Goal: Information Seeking & Learning: Compare options

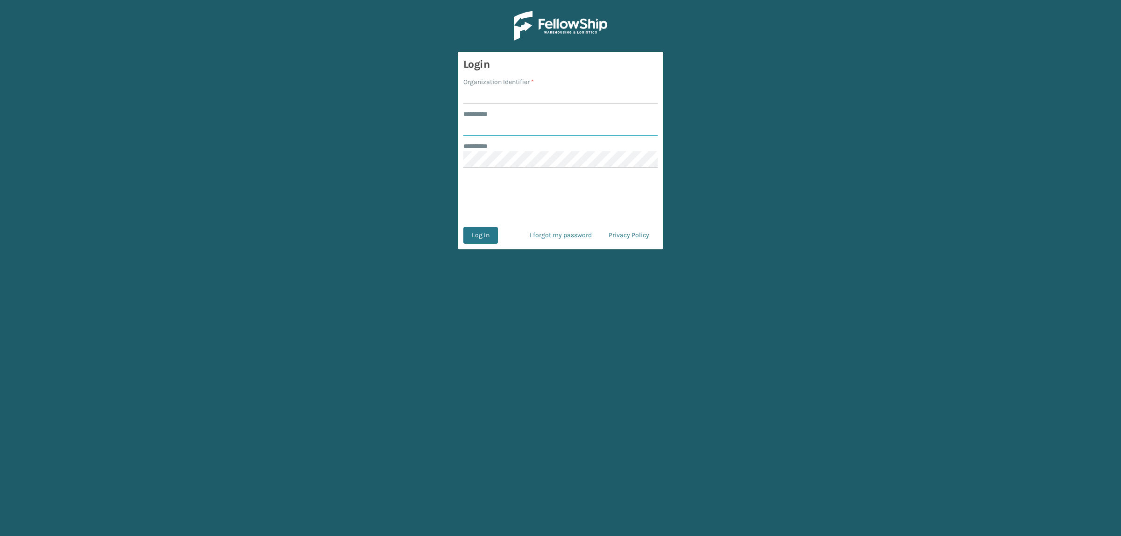
type input "**********"
click at [478, 94] on input "Organization Identifier *" at bounding box center [560, 95] width 194 height 17
type input "superadminorganization"
click at [442, 163] on main "**********" at bounding box center [560, 268] width 1121 height 536
click at [472, 230] on button "Log In" at bounding box center [480, 235] width 35 height 17
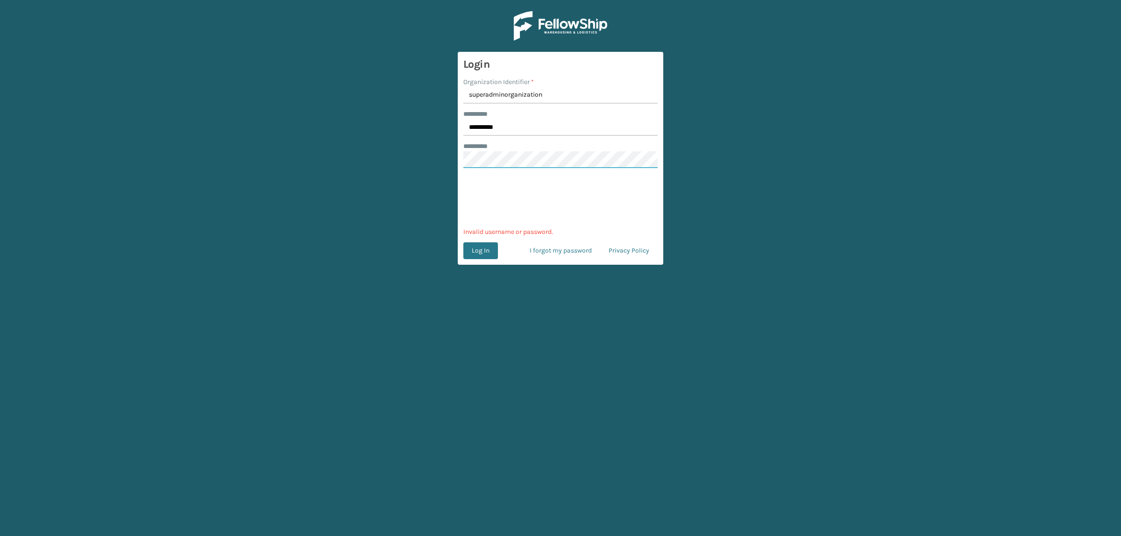
click at [398, 159] on main "**********" at bounding box center [560, 268] width 1121 height 536
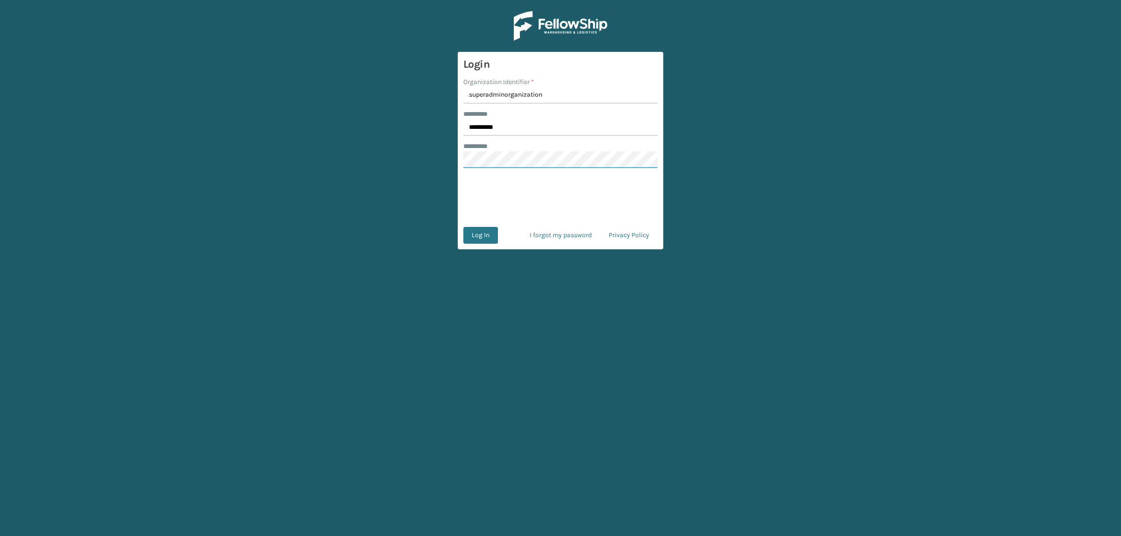
click at [463, 227] on button "Log In" at bounding box center [480, 235] width 35 height 17
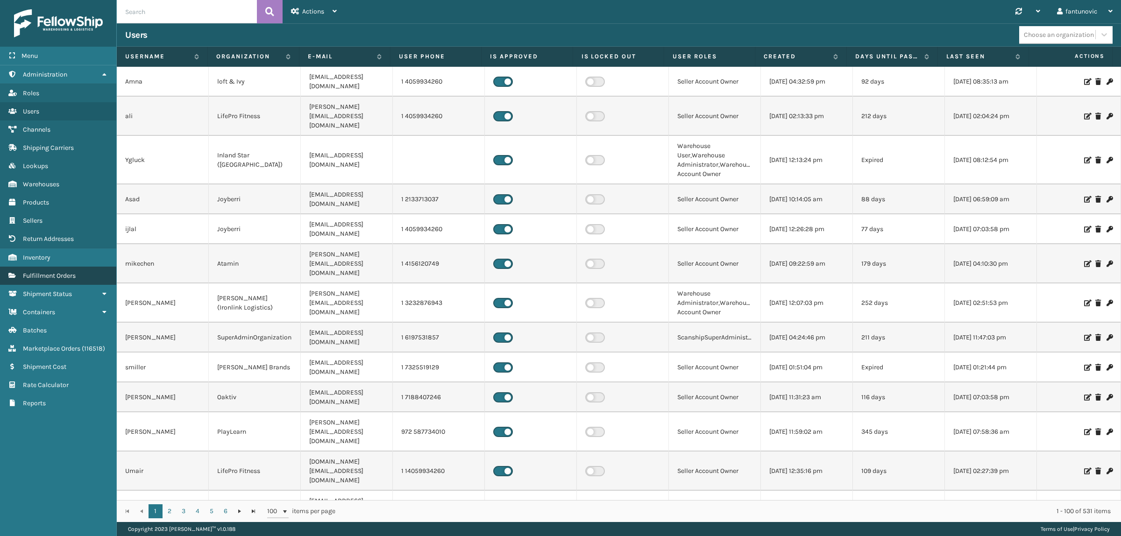
click at [64, 267] on link "Fulfillment Orders" at bounding box center [58, 276] width 116 height 18
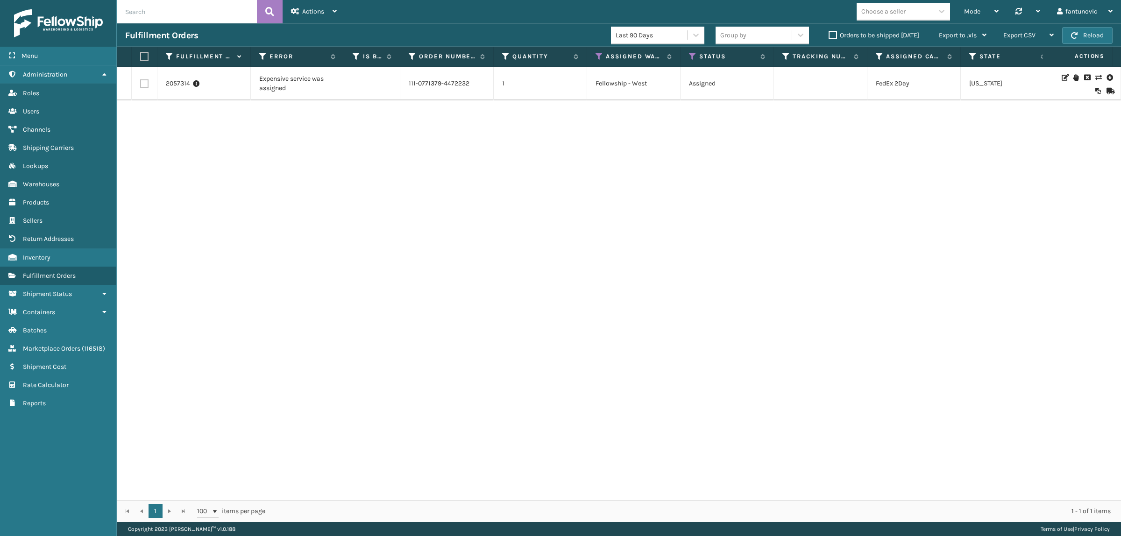
click at [153, 9] on input "text" at bounding box center [187, 11] width 140 height 23
paste input "2057206"
type input "2057206"
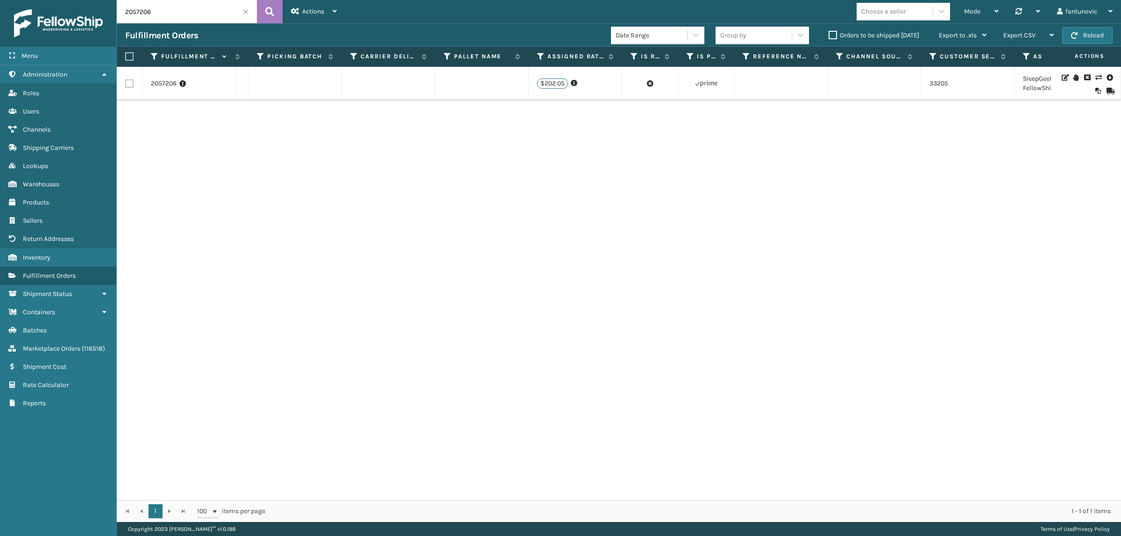
scroll to position [0, 1896]
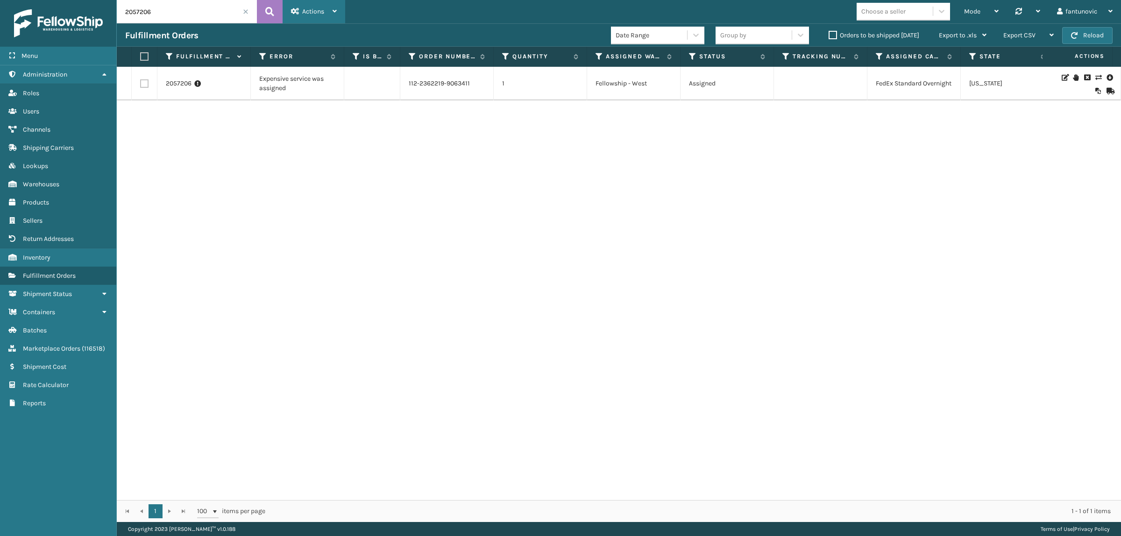
click at [316, 0] on div "Actions" at bounding box center [314, 11] width 46 height 23
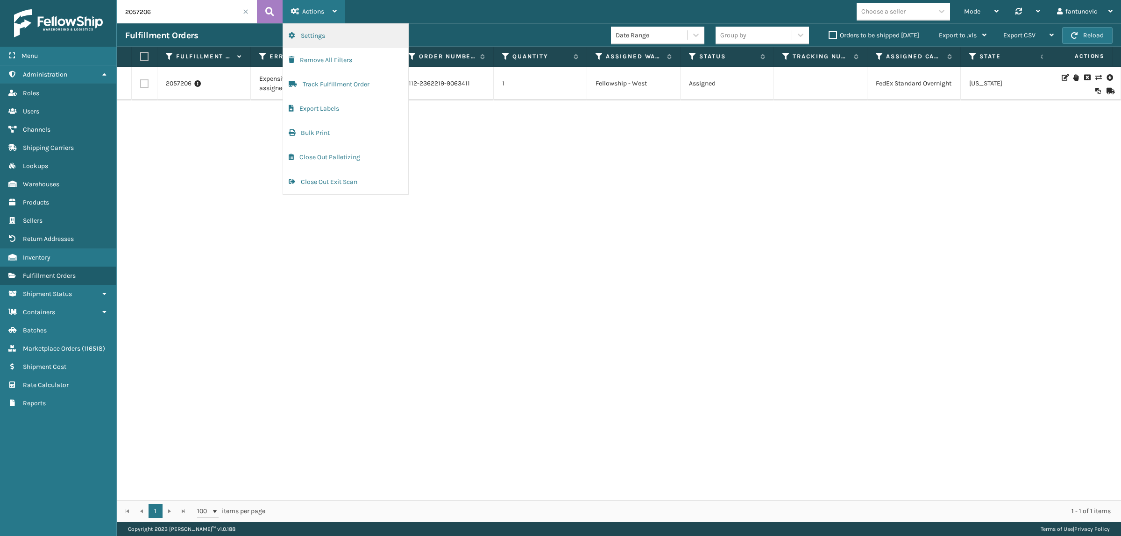
click at [327, 28] on button "Settings" at bounding box center [345, 36] width 125 height 24
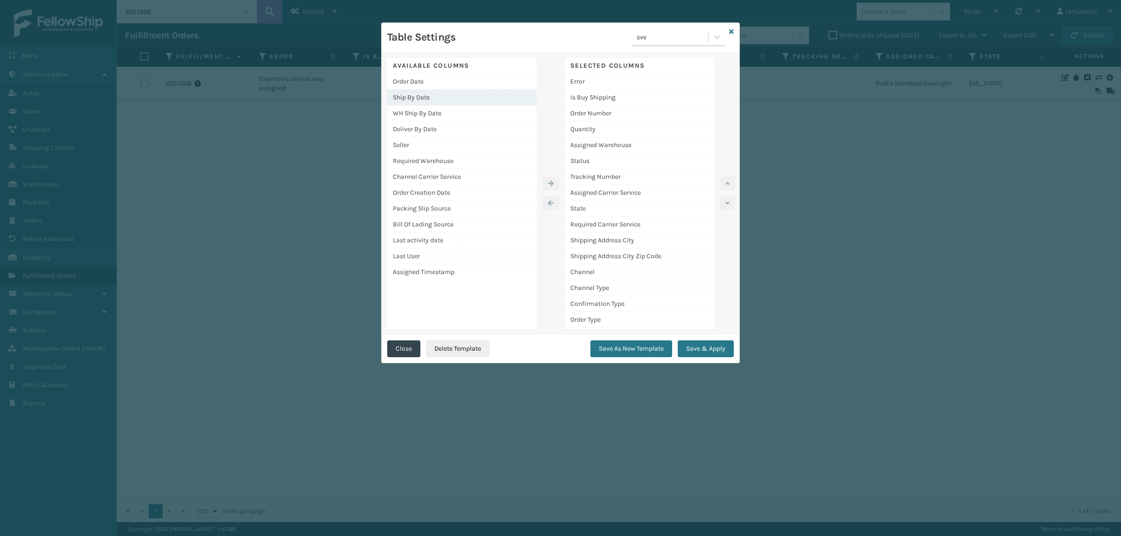
click at [453, 97] on div "Ship By Date" at bounding box center [461, 98] width 149 height 16
click at [546, 177] on button "button" at bounding box center [550, 184] width 17 height 14
click at [430, 95] on div "WH Ship By Date" at bounding box center [461, 98] width 149 height 16
click at [555, 184] on button "button" at bounding box center [550, 184] width 17 height 14
click at [714, 348] on button "Save & Apply" at bounding box center [706, 348] width 56 height 17
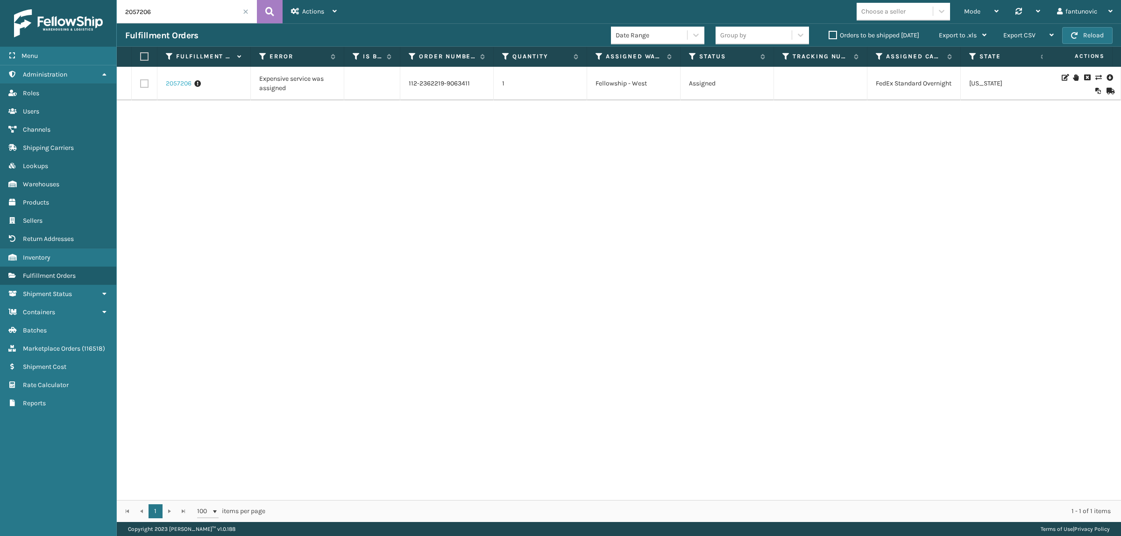
click at [171, 88] on link "2057206" at bounding box center [179, 83] width 26 height 9
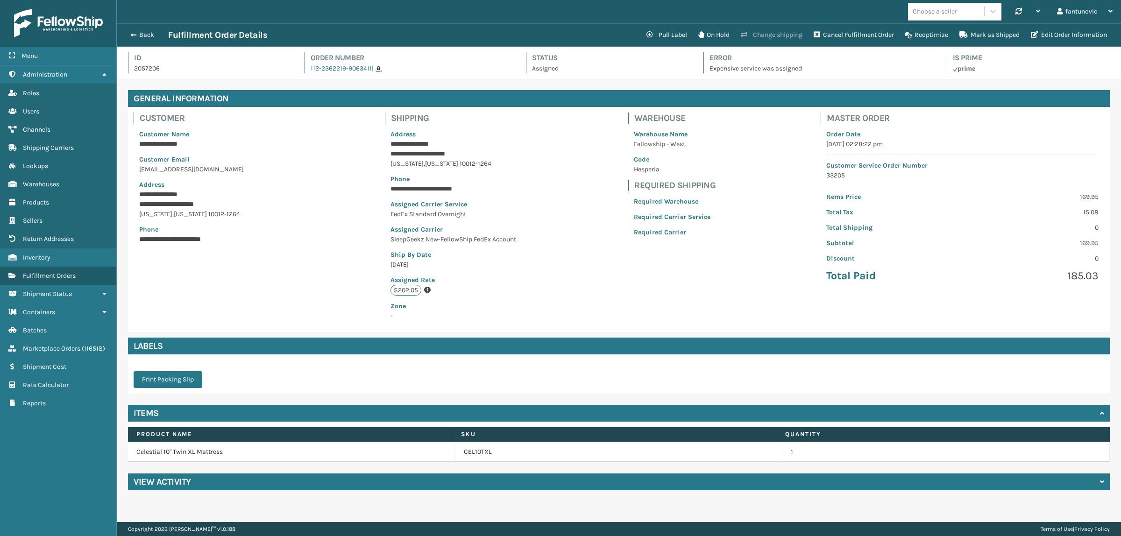
click at [771, 33] on button "Change shipping" at bounding box center [771, 35] width 73 height 19
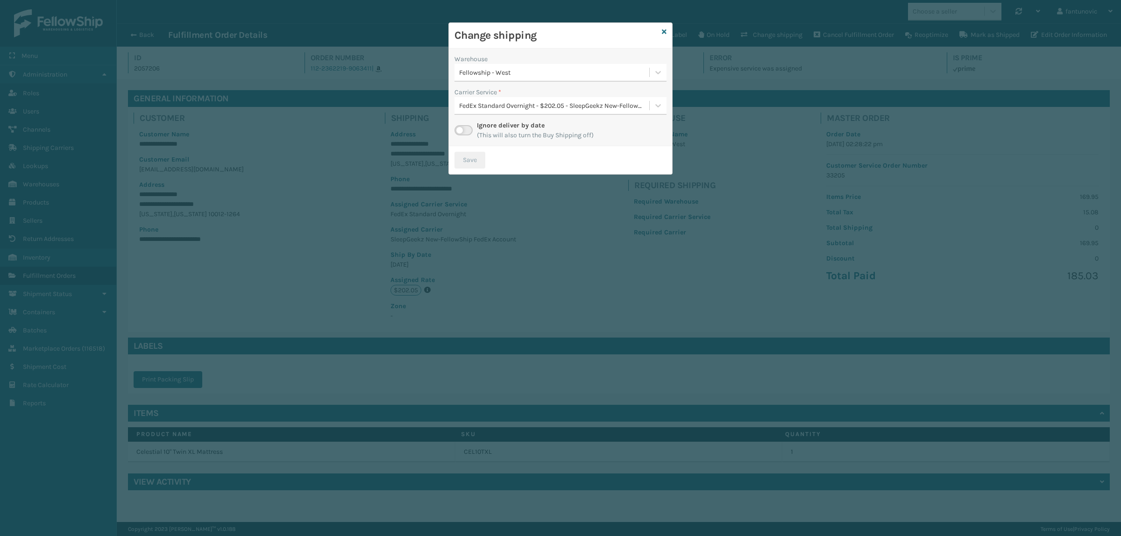
click at [538, 105] on div "FedEx Standard Overnight - $202.05 - SleepGeekz New-FellowShip FedEx Account" at bounding box center [554, 106] width 191 height 10
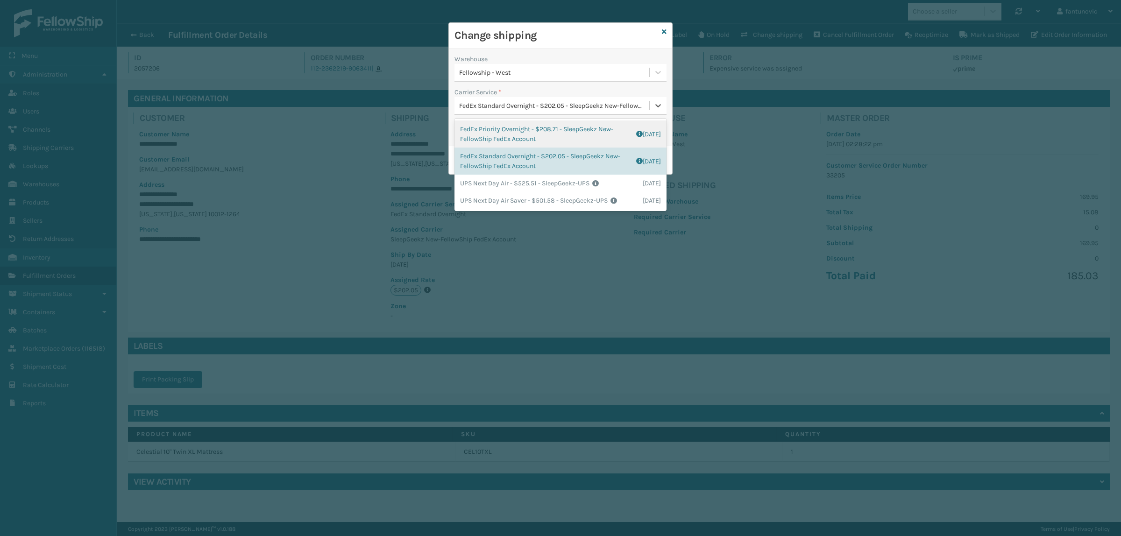
click at [560, 52] on div "Warehouse Fellowship - West Carrier Service * option FedEx Priority Overnight -…" at bounding box center [560, 98] width 223 height 98
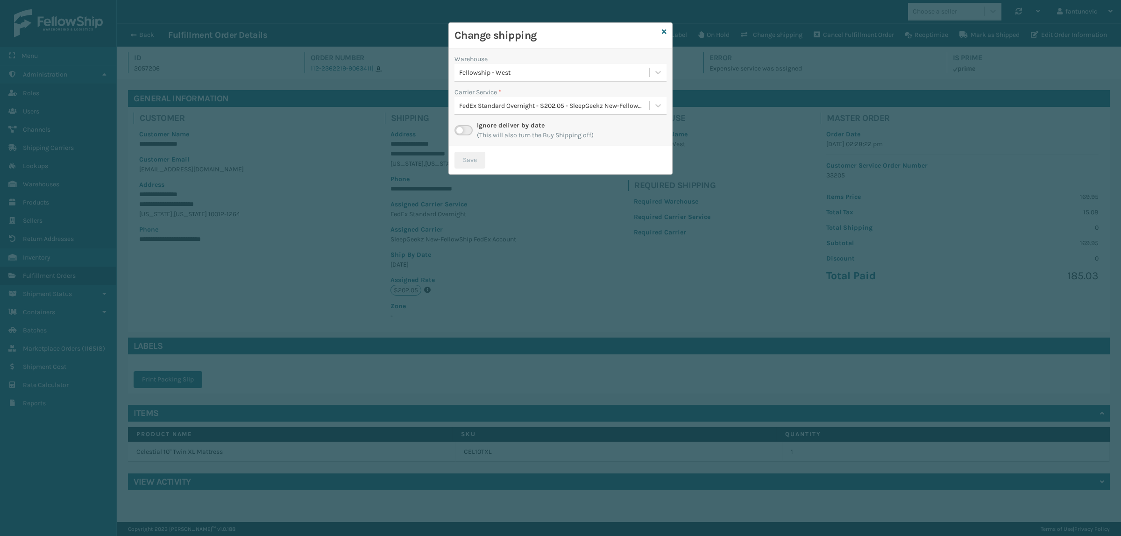
click at [463, 132] on label at bounding box center [463, 130] width 18 height 10
click at [460, 131] on input "checkbox" at bounding box center [457, 128] width 6 height 6
click at [572, 103] on div "Select..." at bounding box center [551, 105] width 195 height 15
click at [663, 32] on icon at bounding box center [664, 31] width 5 height 7
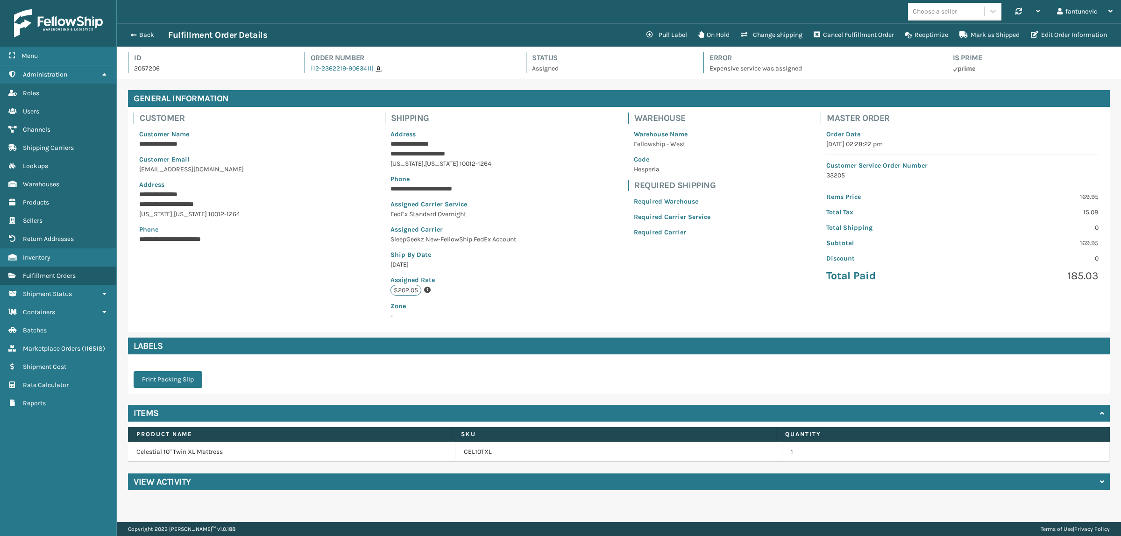
click at [135, 29] on div "Back Fulfillment Order Details" at bounding box center [383, 34] width 516 height 11
click at [142, 36] on button "Back" at bounding box center [146, 35] width 43 height 8
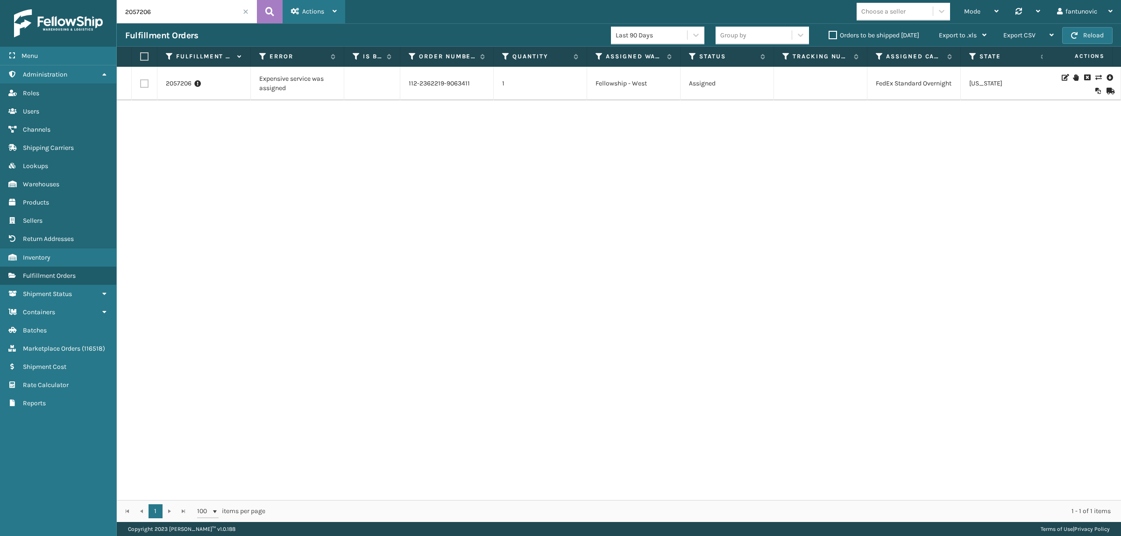
click at [313, 15] on div "Actions" at bounding box center [314, 11] width 46 height 23
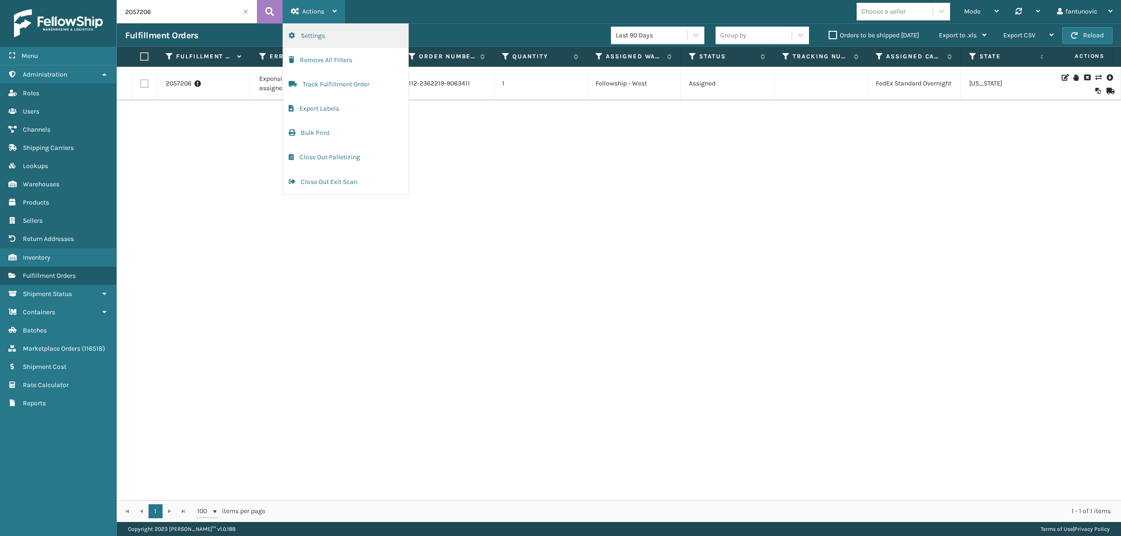
click at [306, 35] on button "Settings" at bounding box center [345, 36] width 125 height 24
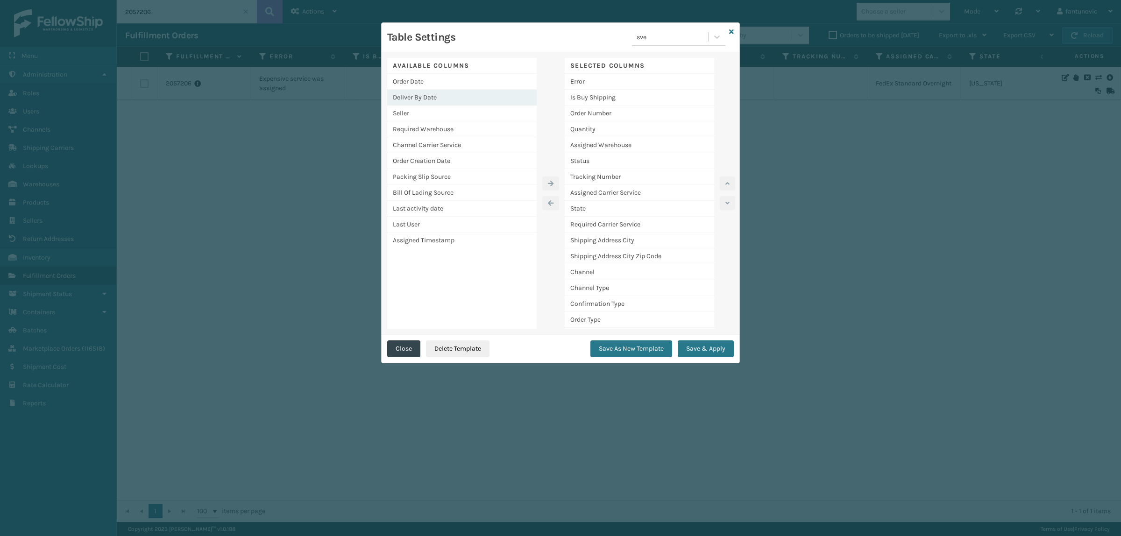
click at [432, 94] on div "Deliver By Date" at bounding box center [461, 98] width 149 height 16
click at [545, 177] on button "button" at bounding box center [550, 184] width 17 height 14
click at [696, 348] on button "Save & Apply" at bounding box center [706, 348] width 56 height 17
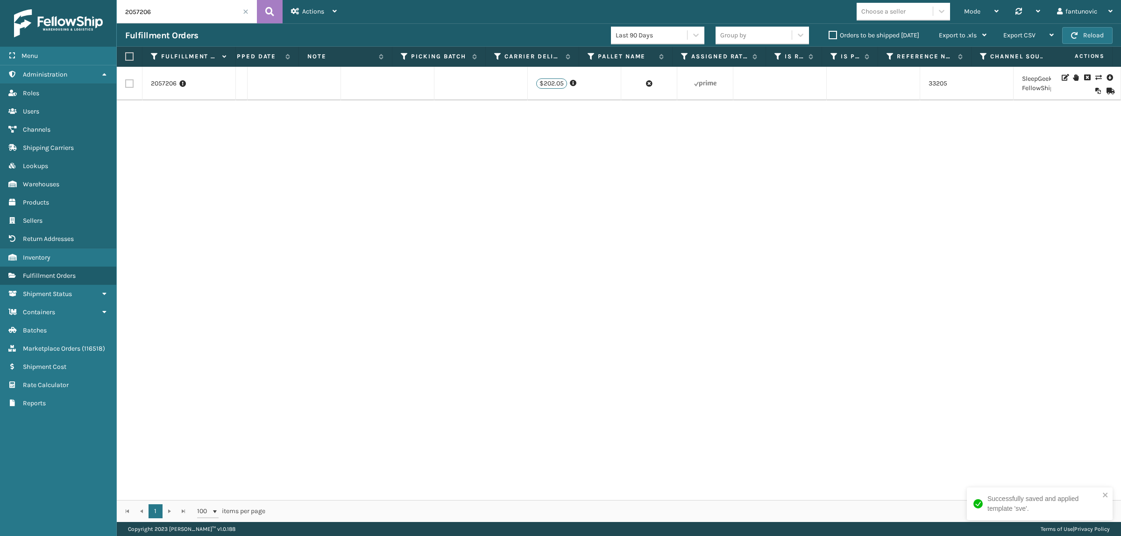
scroll to position [0, 2055]
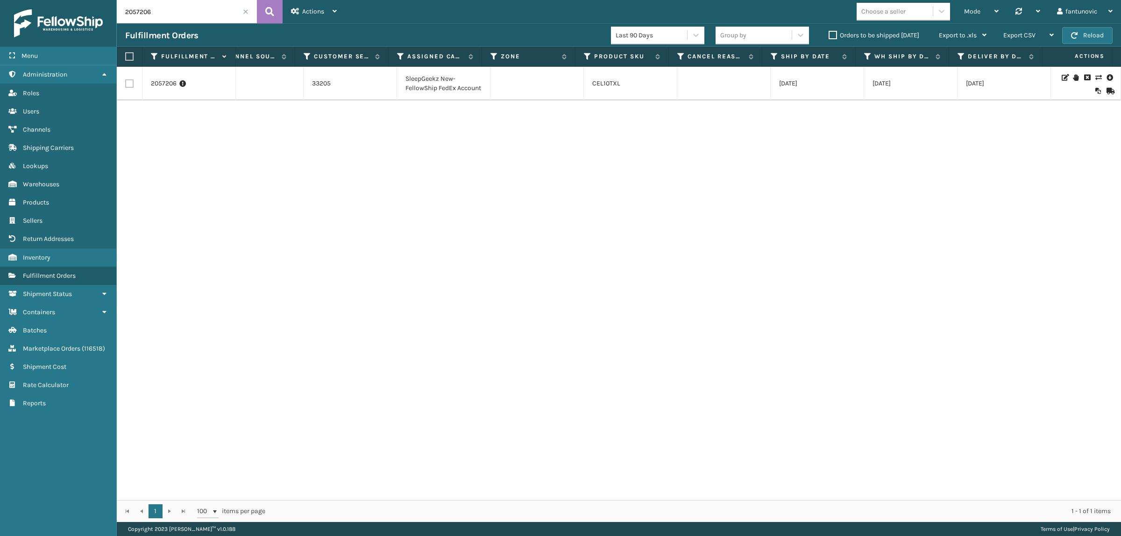
click at [692, 286] on div "2057206 Expensive service was assigned 112-2362219-9063411 1 Fellowship - West …" at bounding box center [619, 283] width 1004 height 433
drag, startPoint x: 959, startPoint y: 85, endPoint x: 1010, endPoint y: 92, distance: 51.7
click at [1009, 92] on td "[DATE]" at bounding box center [1003, 84] width 93 height 34
click at [1012, 92] on td "[DATE]" at bounding box center [1003, 84] width 93 height 34
click at [1095, 80] on icon at bounding box center [1098, 77] width 6 height 7
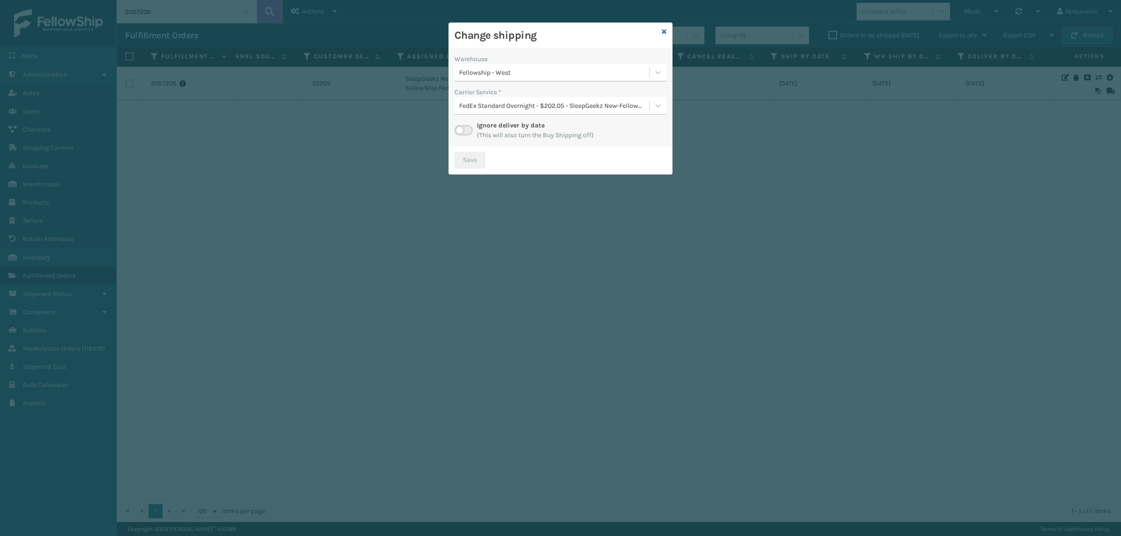
click at [461, 131] on label at bounding box center [463, 130] width 18 height 10
click at [460, 131] on input "checkbox" at bounding box center [457, 128] width 6 height 6
click at [561, 111] on div "Select..." at bounding box center [551, 105] width 195 height 15
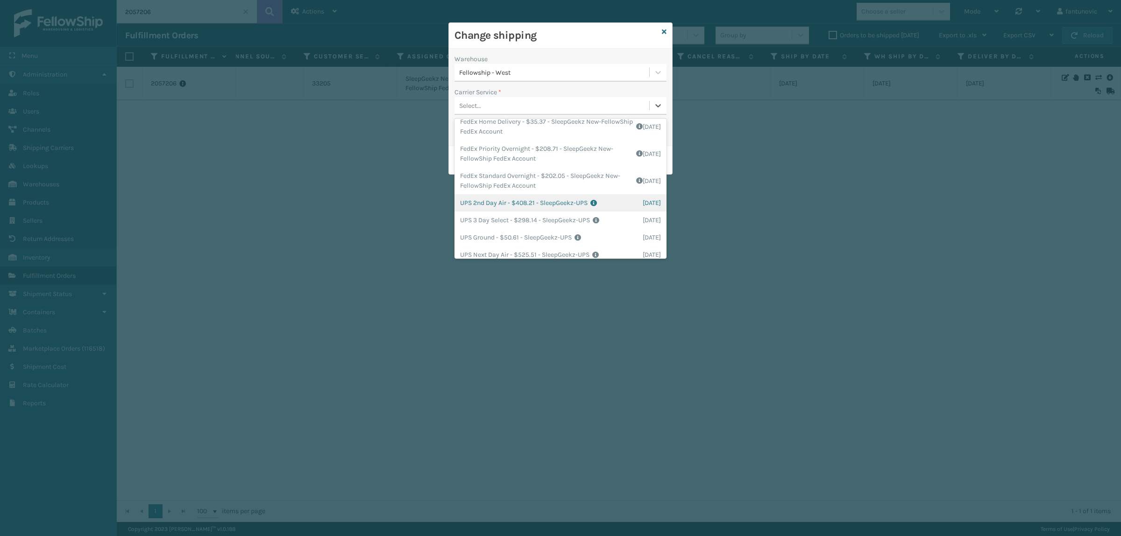
scroll to position [117, 0]
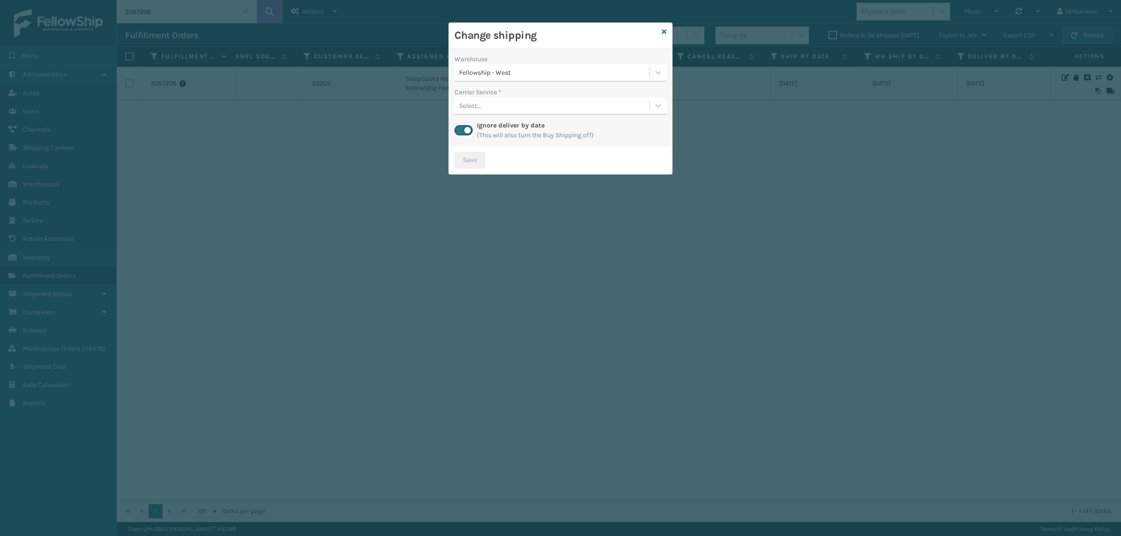
click at [480, 87] on label "Carrier Service *" at bounding box center [477, 92] width 47 height 10
click at [463, 129] on label at bounding box center [463, 130] width 18 height 10
click at [460, 129] on input "checkbox" at bounding box center [457, 128] width 6 height 6
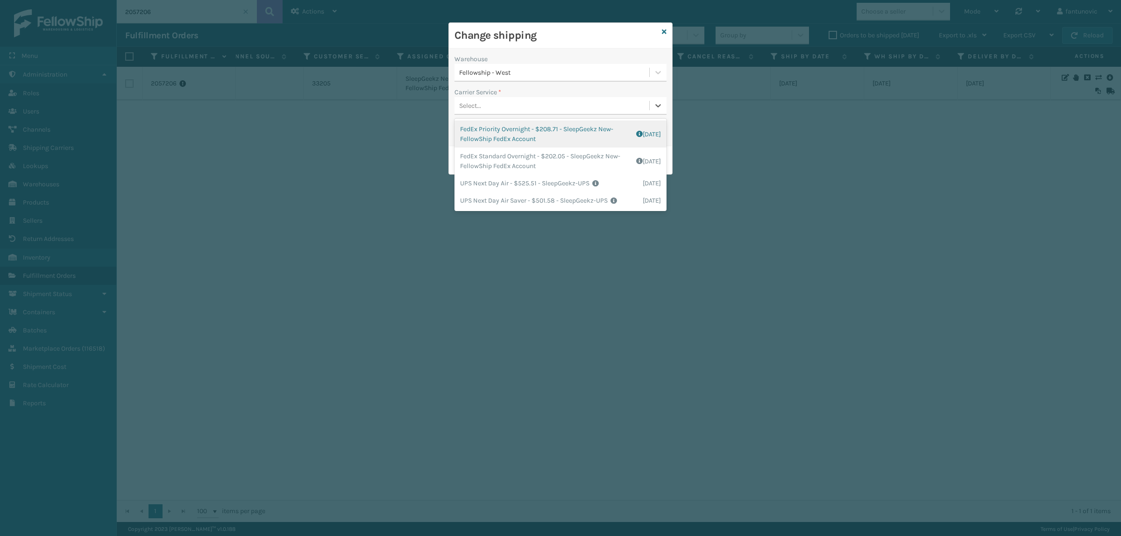
click at [538, 97] on div "Select..." at bounding box center [560, 106] width 212 height 18
click at [598, 90] on div "Carrier Service *" at bounding box center [560, 92] width 212 height 10
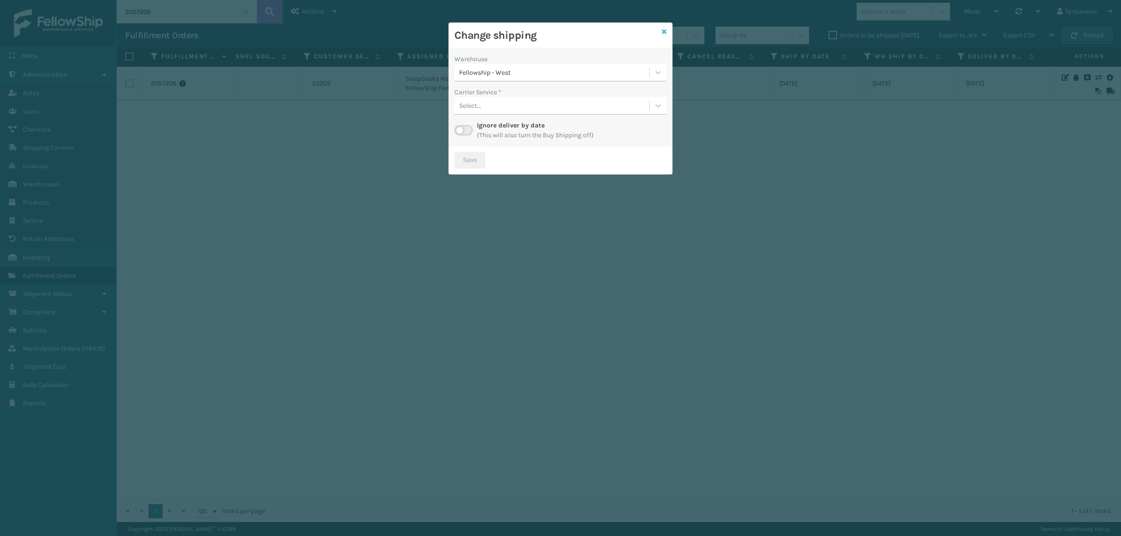
click at [662, 31] on icon at bounding box center [664, 31] width 5 height 7
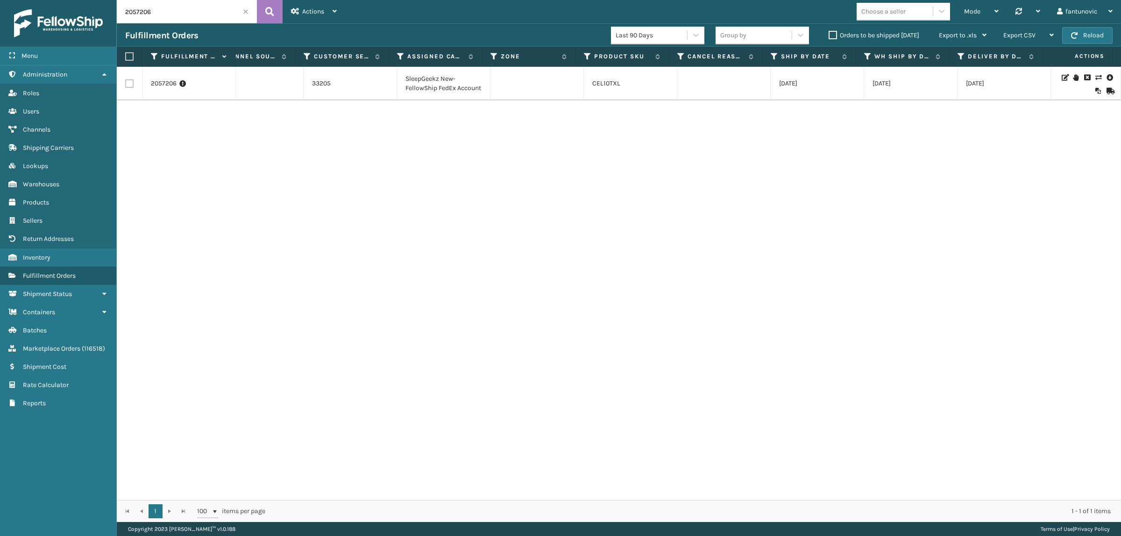
drag, startPoint x: 167, startPoint y: 13, endPoint x: 48, endPoint y: 9, distance: 119.1
click at [48, 0] on div "Menu Administration Roles Users Channels Shipping Carriers Lookups Warehouses P…" at bounding box center [560, 0] width 1121 height 0
paste input "4847"
type input "2048476"
click at [276, 14] on button at bounding box center [270, 11] width 26 height 23
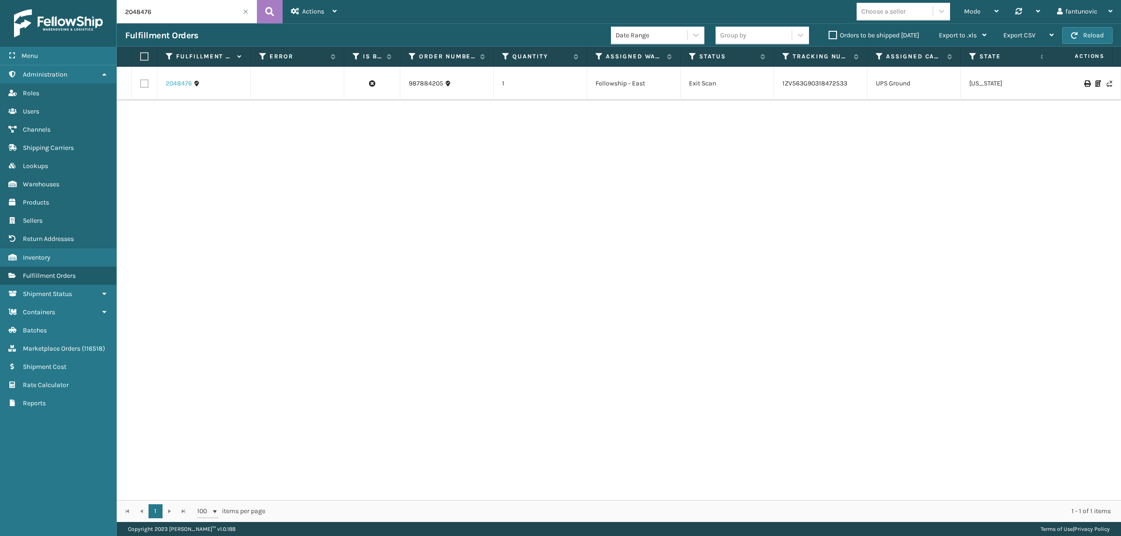
click at [184, 83] on link "2048476" at bounding box center [179, 83] width 26 height 9
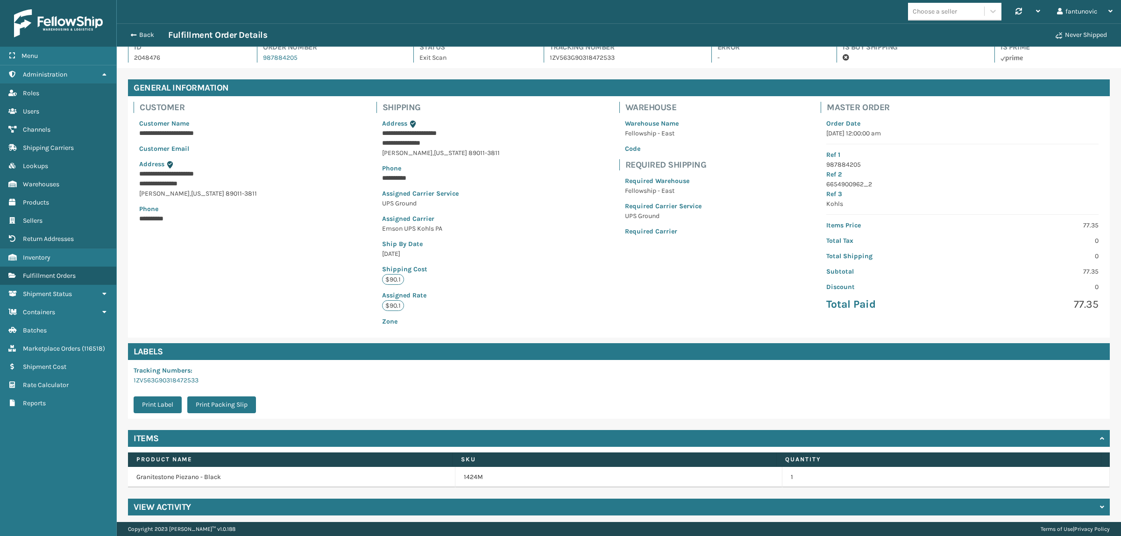
scroll to position [16, 0]
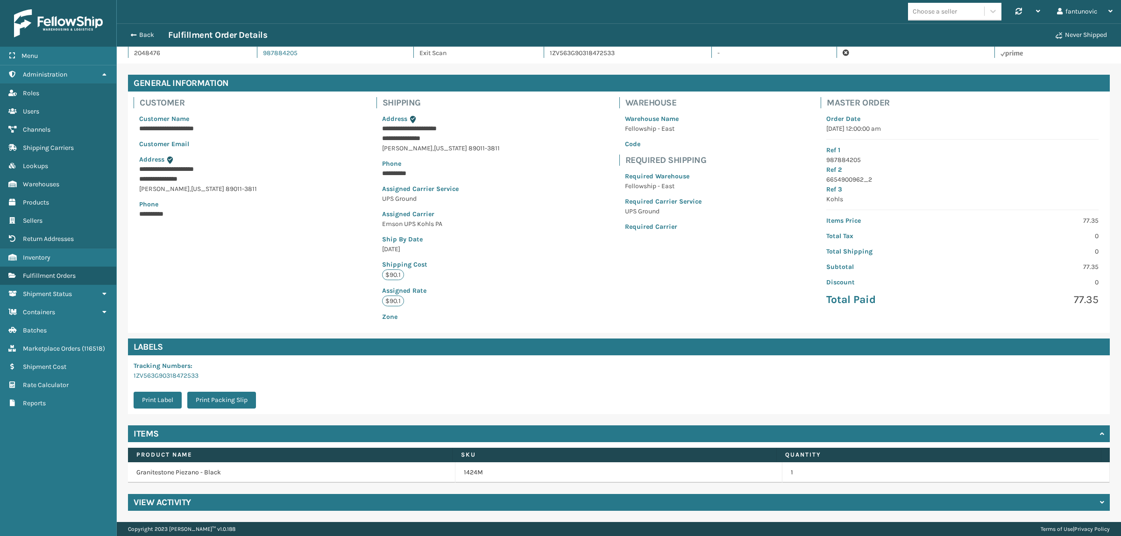
click at [202, 503] on div "View Activity" at bounding box center [619, 502] width 982 height 17
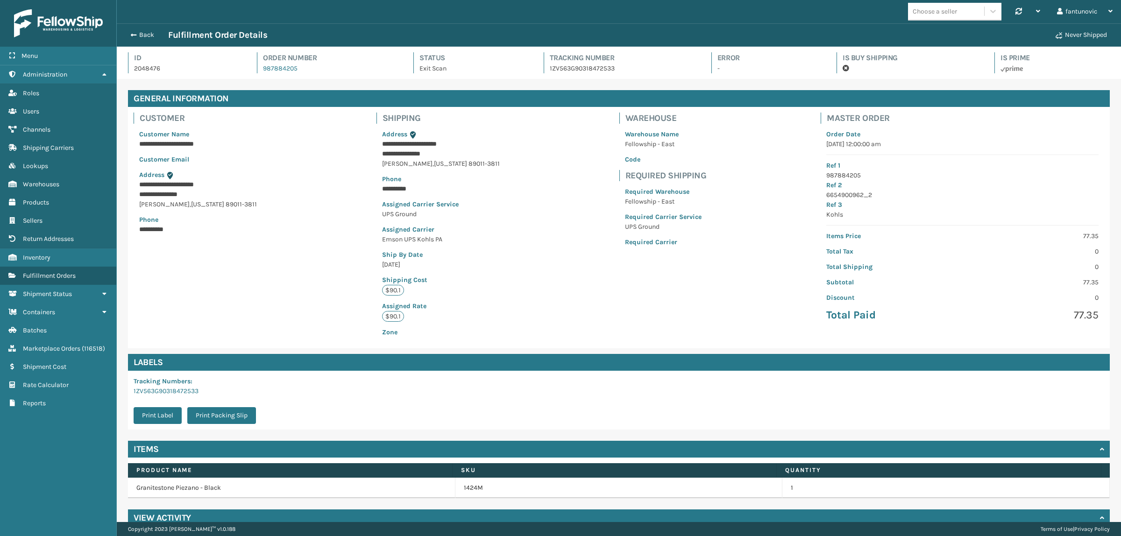
click at [144, 29] on div "Back Fulfillment Order Details" at bounding box center [587, 34] width 925 height 11
click at [143, 35] on button "Back" at bounding box center [146, 35] width 43 height 8
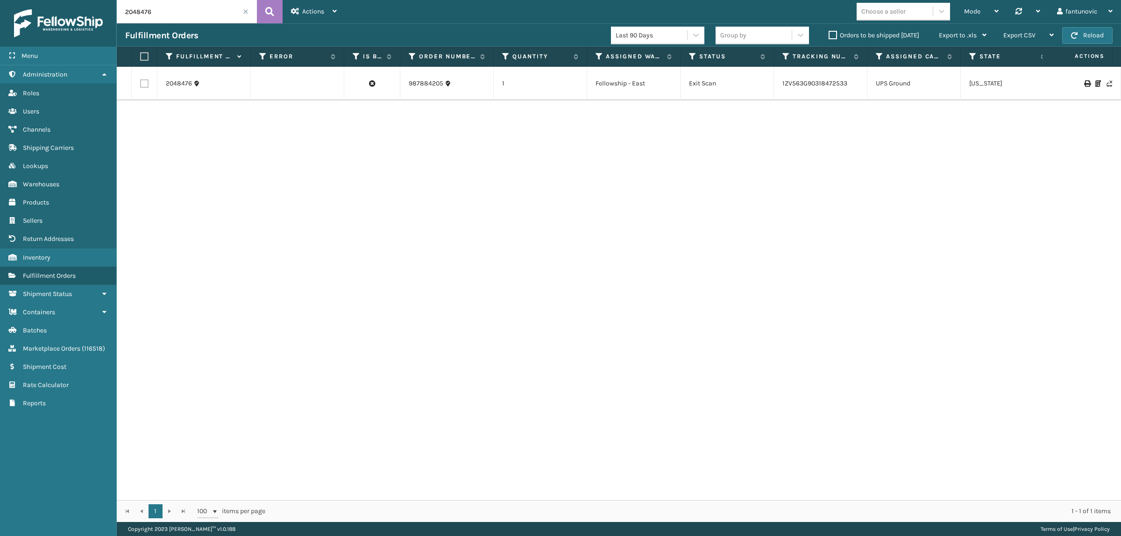
drag, startPoint x: 168, startPoint y: 18, endPoint x: 69, endPoint y: 17, distance: 99.0
click at [69, 0] on div "Menu Administration Roles Users Channels Shipping Carriers Lookups Warehouses P…" at bounding box center [560, 0] width 1121 height 0
paste input "57230"
type input "2057230"
click at [271, 13] on icon at bounding box center [269, 12] width 9 height 14
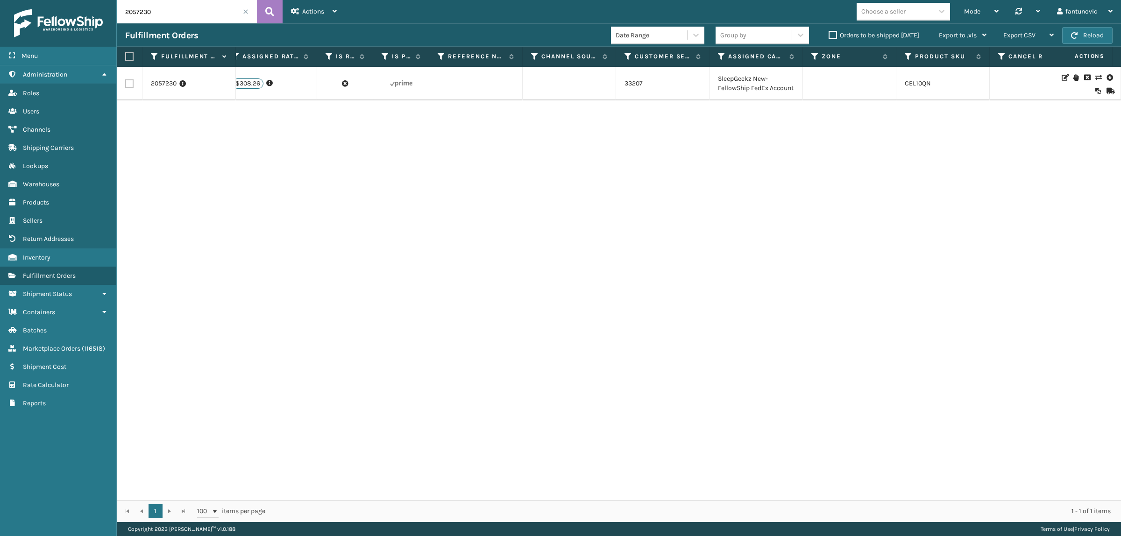
scroll to position [0, 2434]
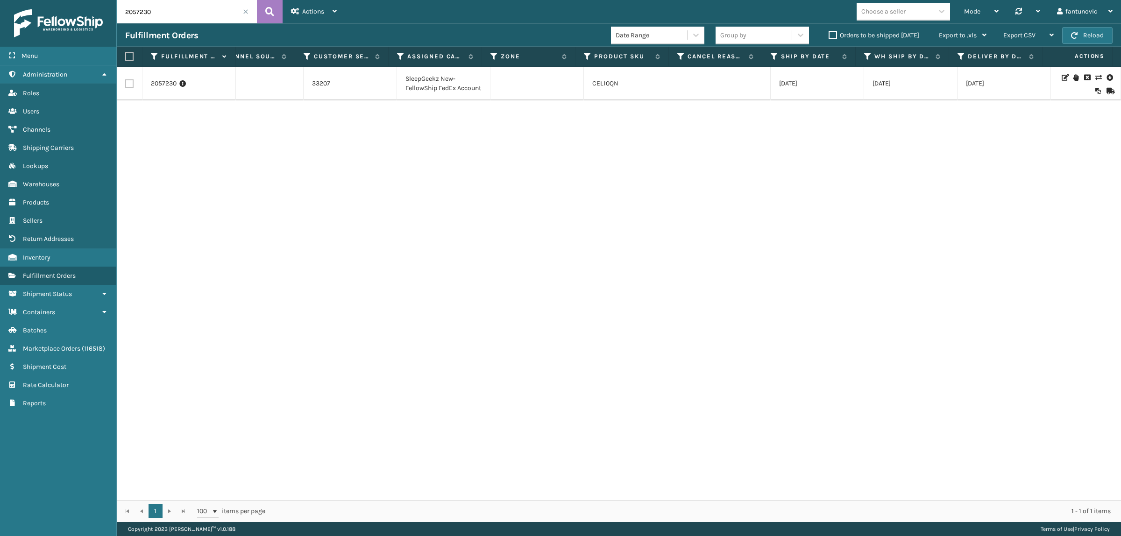
click at [1095, 80] on icon at bounding box center [1098, 77] width 6 height 7
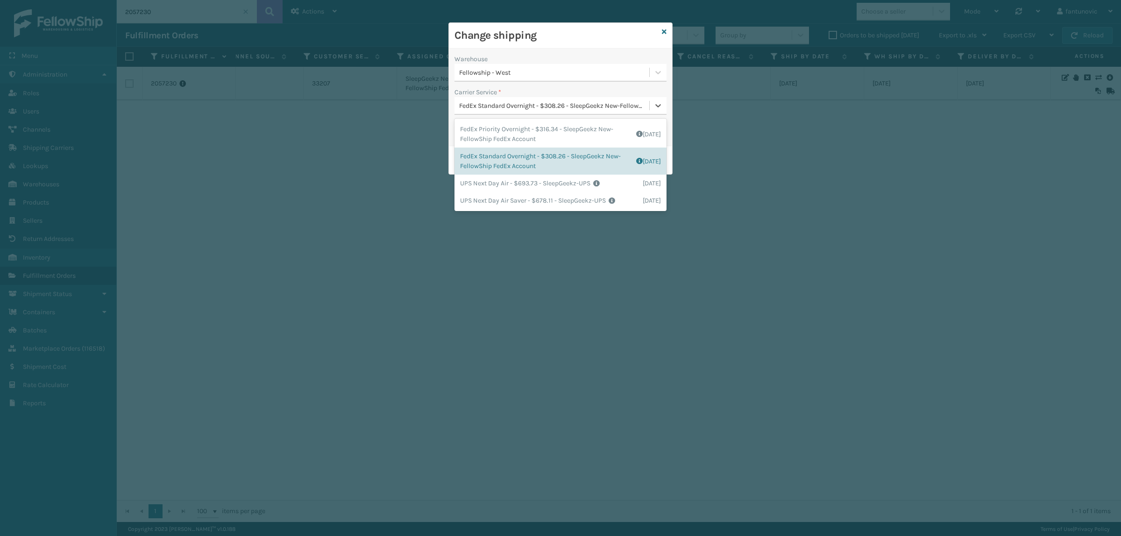
click at [528, 107] on div "FedEx Standard Overnight - $308.26 - SleepGeekz New-FellowShip FedEx Account" at bounding box center [554, 106] width 191 height 10
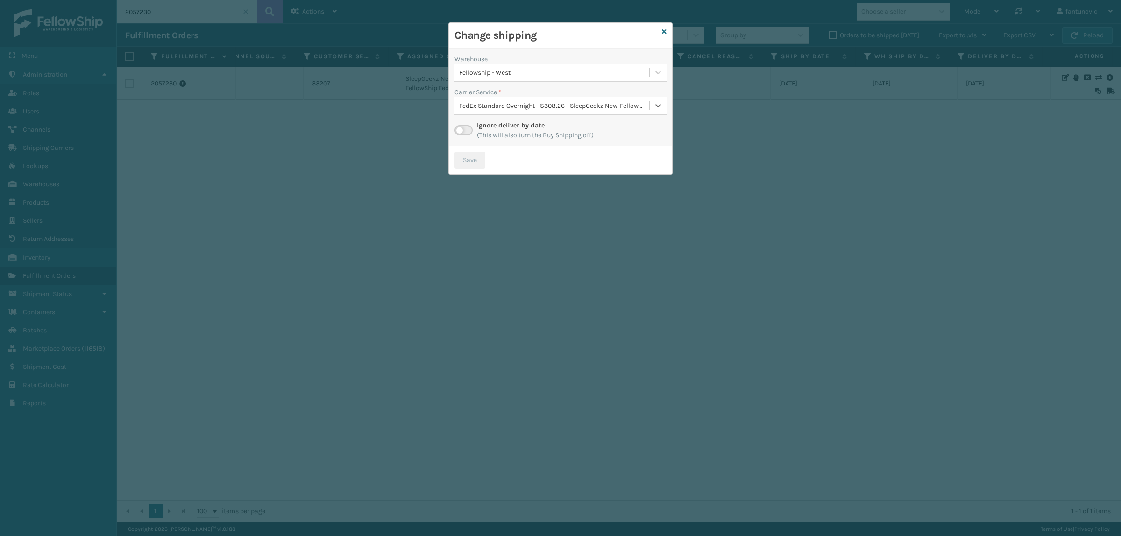
click at [528, 107] on div "FedEx Standard Overnight - $308.26 - SleepGeekz New-FellowShip FedEx Account" at bounding box center [554, 106] width 191 height 10
click at [461, 127] on label at bounding box center [463, 130] width 18 height 10
click at [460, 127] on input "checkbox" at bounding box center [457, 128] width 6 height 6
click at [563, 107] on div "Select..." at bounding box center [551, 105] width 195 height 15
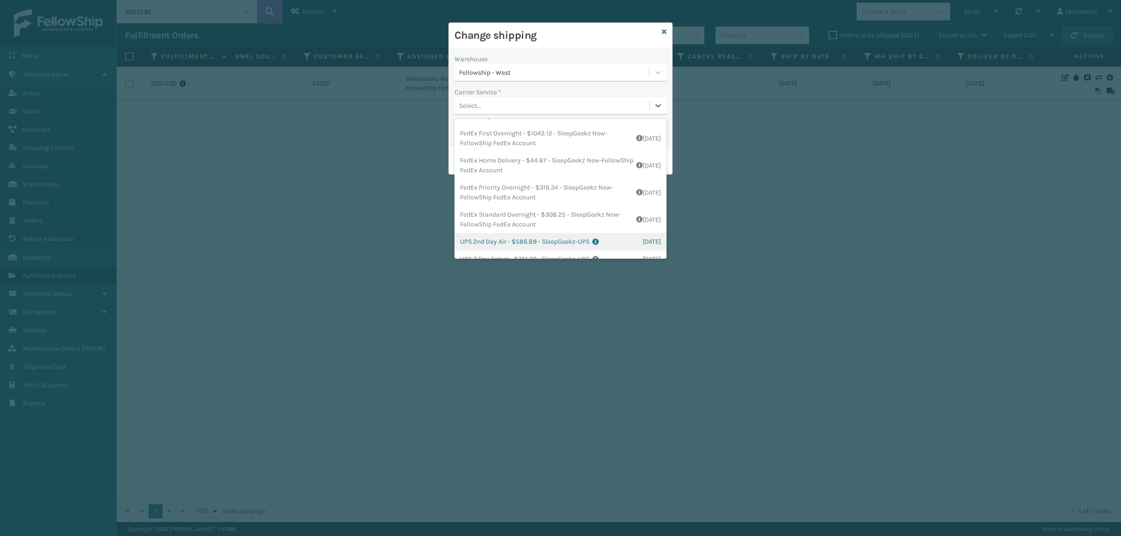
scroll to position [0, 0]
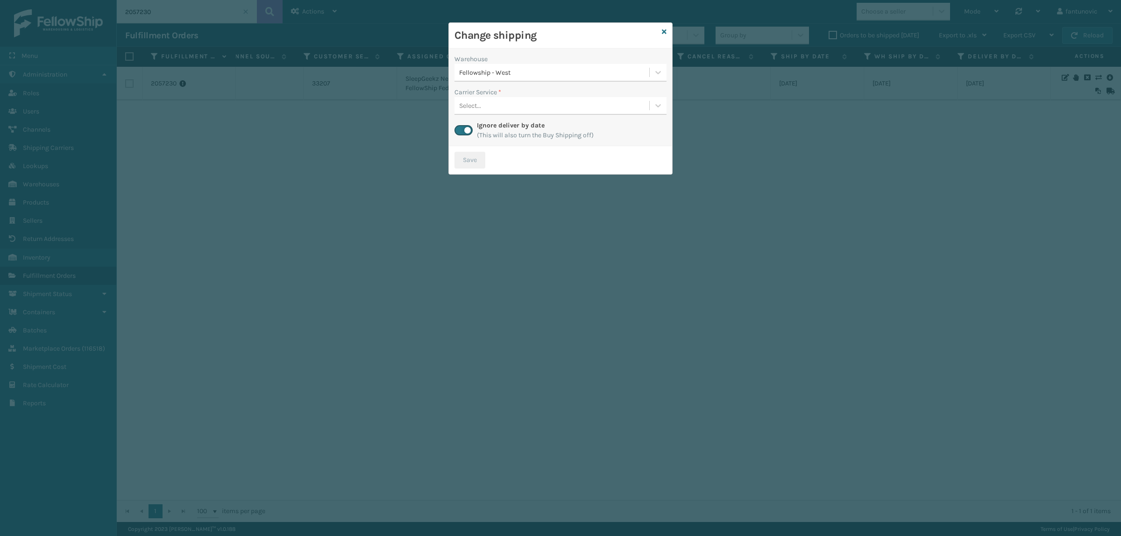
click at [666, 32] on div "Change shipping" at bounding box center [560, 36] width 223 height 26
click at [663, 32] on icon at bounding box center [664, 31] width 5 height 7
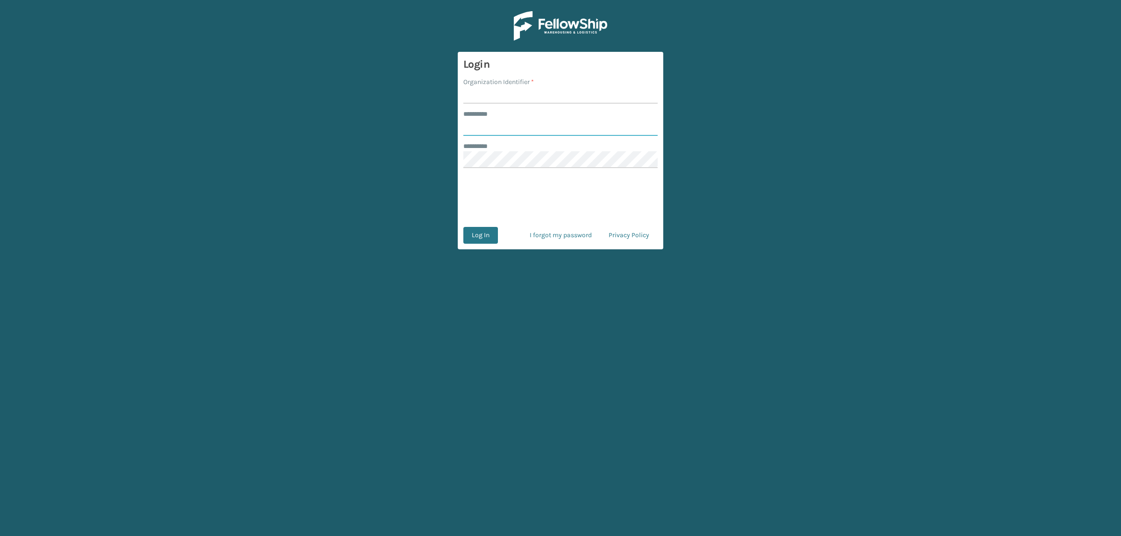
type input "**********"
click at [484, 95] on input "Organization Identifier *" at bounding box center [560, 95] width 194 height 17
type input "superadminorganization"
click at [256, 170] on main "**********" at bounding box center [560, 268] width 1121 height 536
click at [463, 227] on button "Log In" at bounding box center [480, 235] width 35 height 17
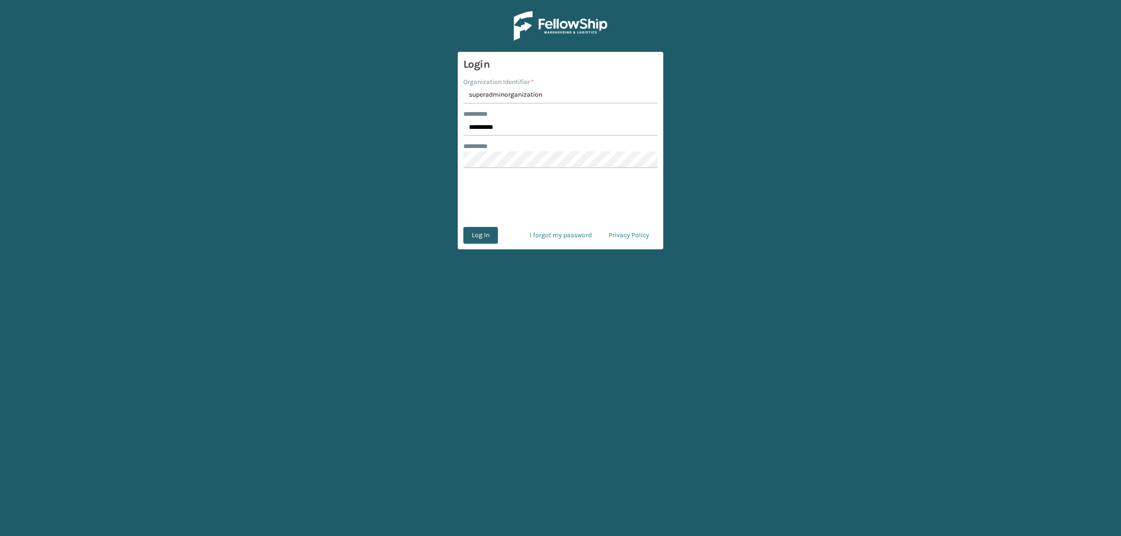
click at [487, 237] on button "Log In" at bounding box center [480, 235] width 35 height 17
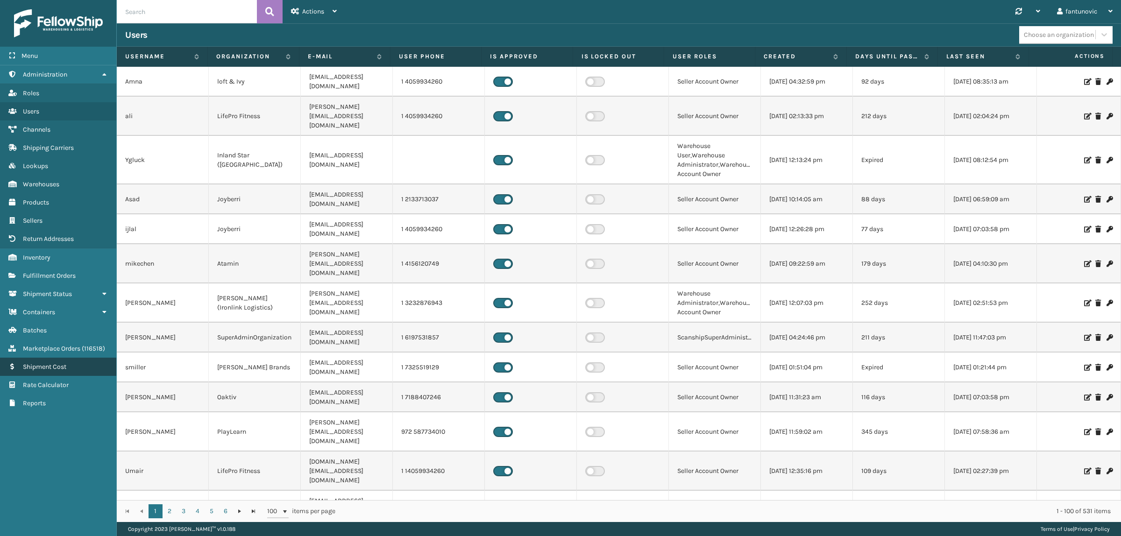
click at [51, 358] on link "Shipment Cost" at bounding box center [58, 367] width 116 height 18
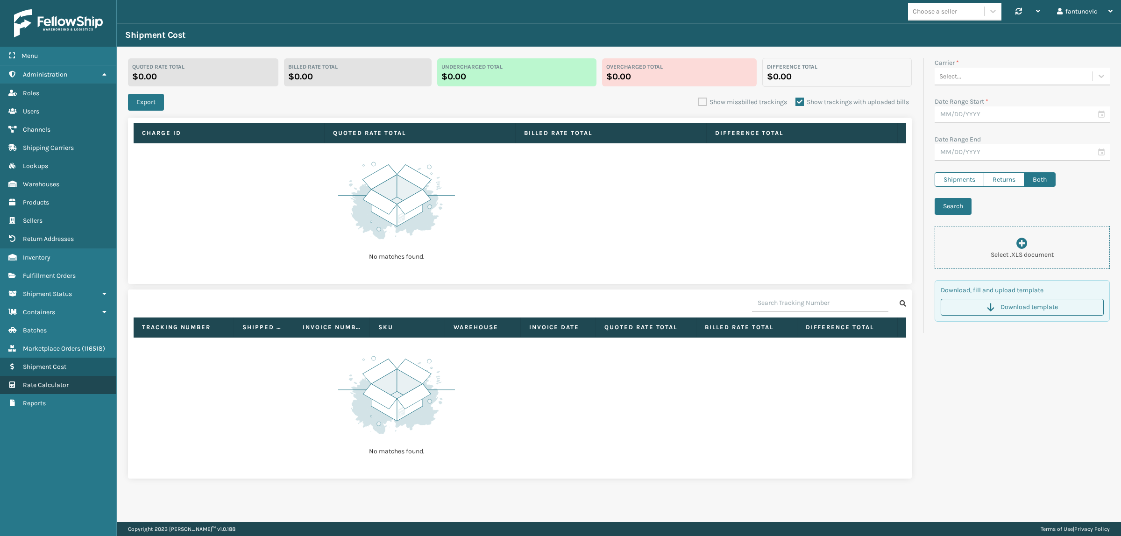
click at [56, 381] on span "Rate Calculator" at bounding box center [46, 385] width 46 height 8
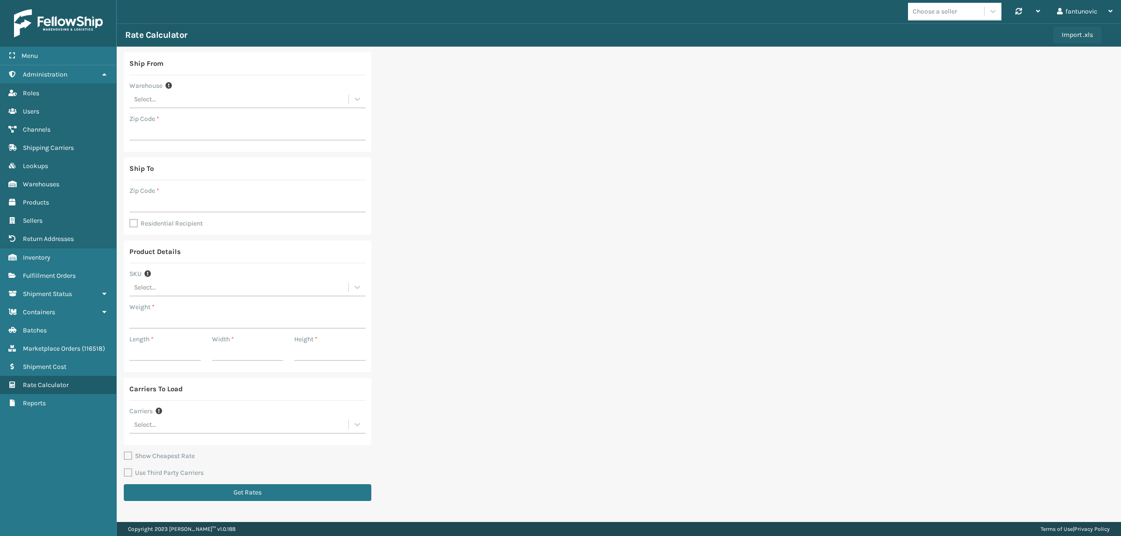
click at [1074, 39] on button "Import .xls" at bounding box center [1077, 35] width 48 height 17
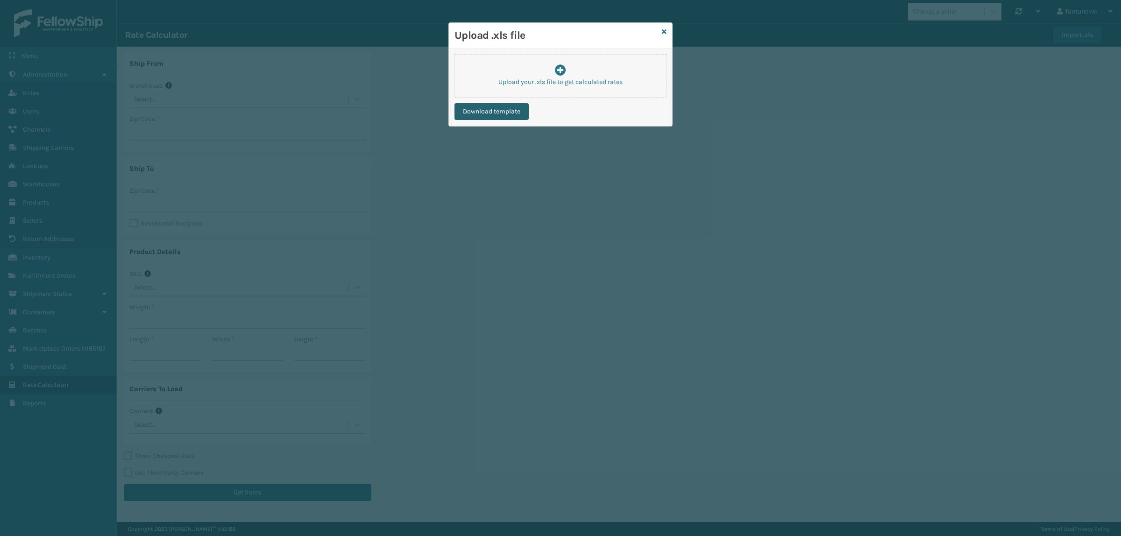
click at [480, 114] on button "Download template" at bounding box center [491, 111] width 74 height 17
click at [663, 36] on link at bounding box center [664, 32] width 5 height 10
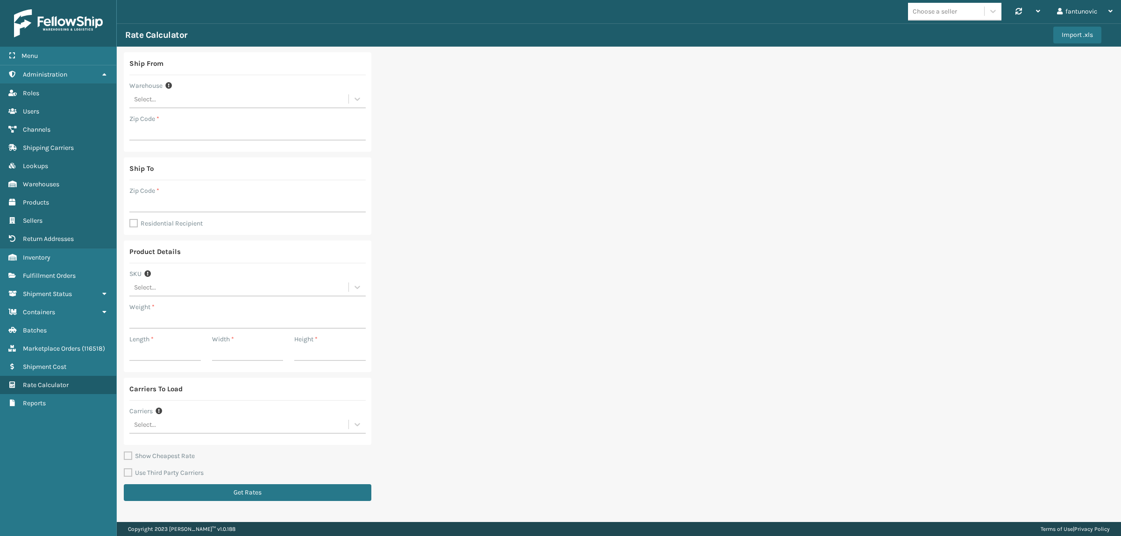
click at [175, 428] on div "Select..." at bounding box center [238, 424] width 219 height 15
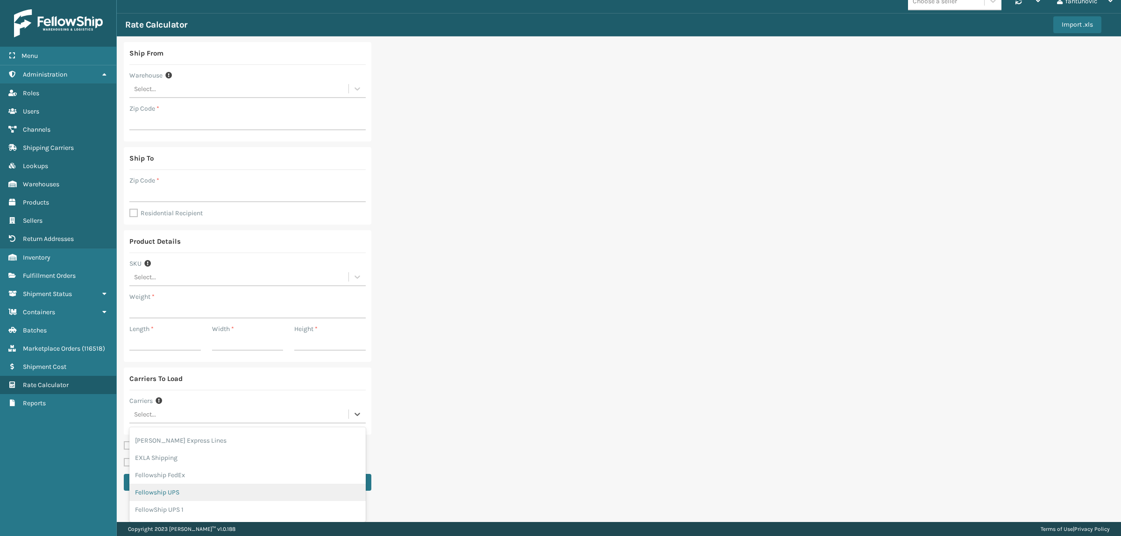
scroll to position [771, 0]
click at [192, 497] on div "Fellowship FedEx" at bounding box center [247, 495] width 236 height 17
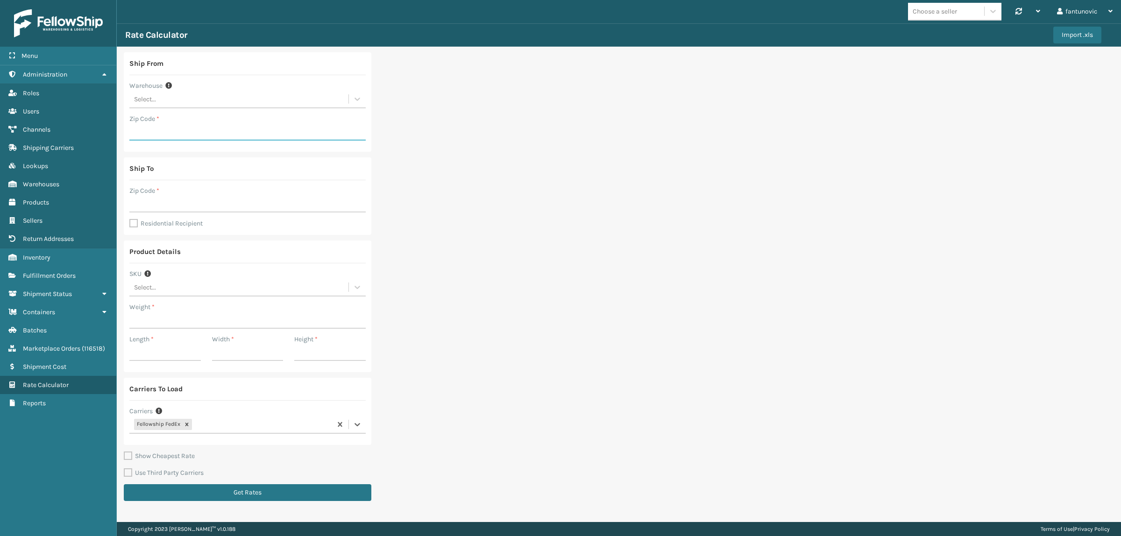
click at [156, 134] on input "Zip Code *" at bounding box center [247, 132] width 236 height 17
type input "19007"
click at [166, 194] on div "Zip Code *" at bounding box center [247, 191] width 236 height 10
click at [170, 206] on input "Zip Code *" at bounding box center [247, 204] width 236 height 17
type input "46140"
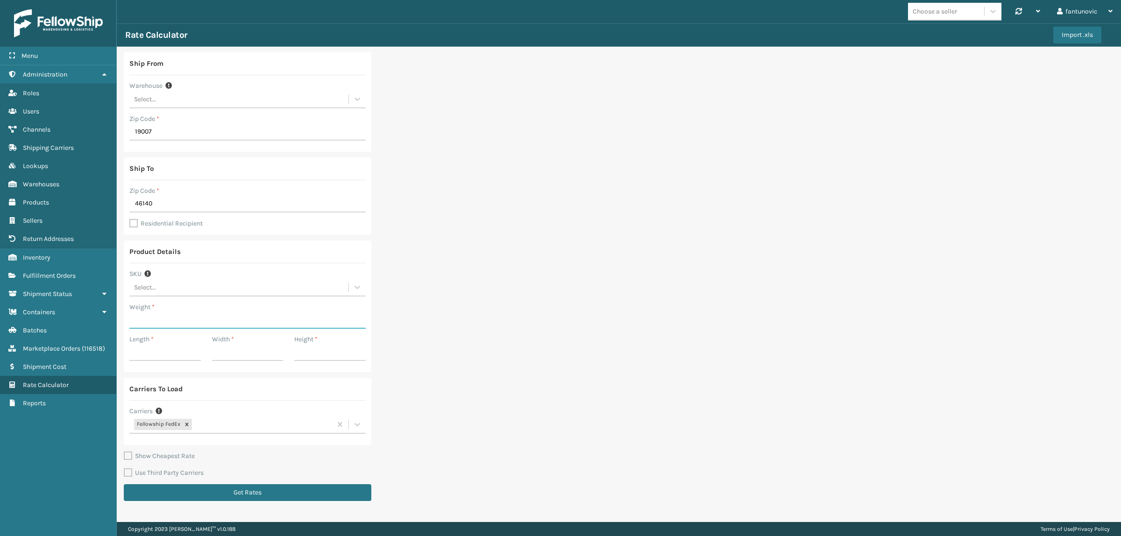
click at [159, 325] on input "Weight *" at bounding box center [247, 320] width 236 height 17
type input "10"
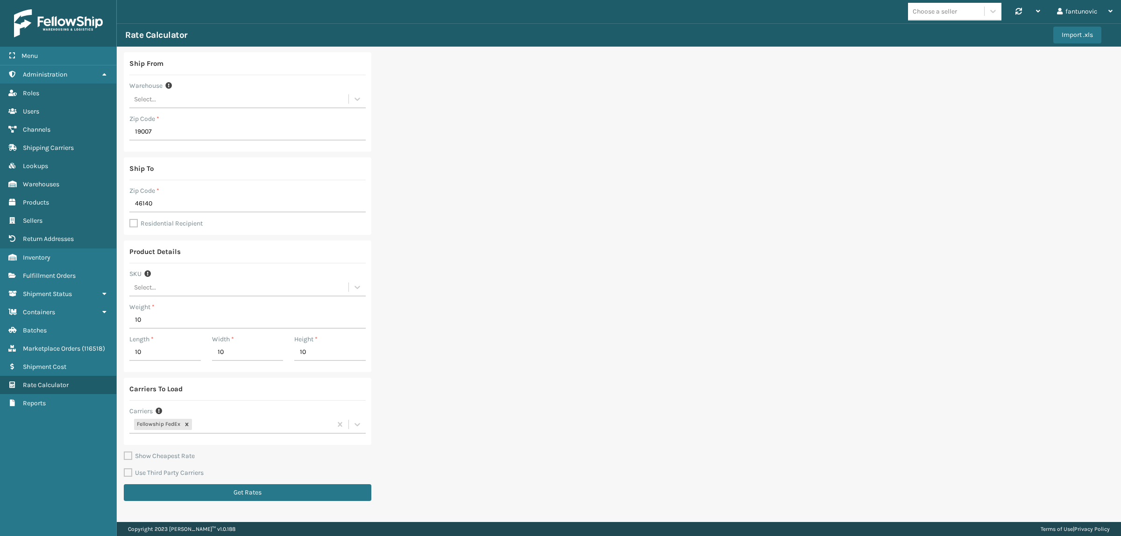
click at [468, 265] on div "Ship From Warehouse Select... Zip Code * 19007 Ship To Zip Code * 46140 Residen…" at bounding box center [619, 280] width 1004 height 466
click at [308, 490] on button "Get Rates" at bounding box center [248, 492] width 248 height 17
